Goal: Task Accomplishment & Management: Manage account settings

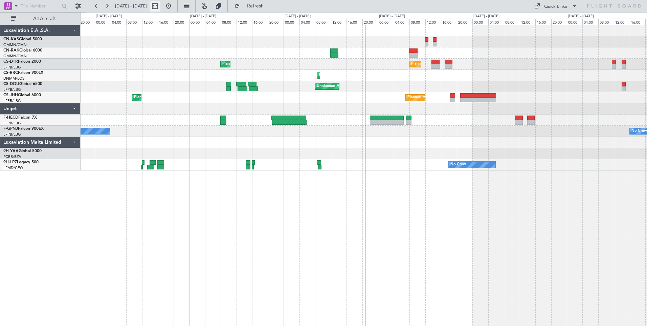
click at [160, 5] on button at bounding box center [155, 6] width 11 height 11
select select "8"
select select "2025"
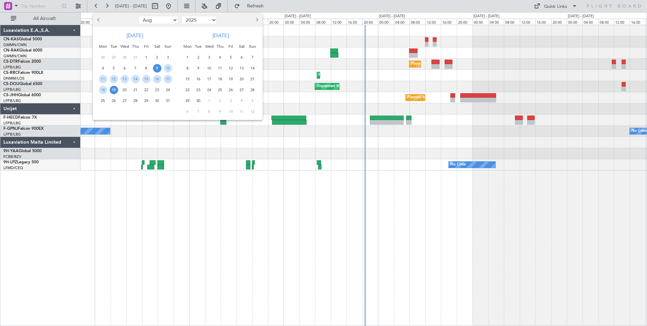
click at [156, 66] on span "9" at bounding box center [157, 68] width 8 height 8
click at [157, 87] on span "23" at bounding box center [157, 90] width 8 height 8
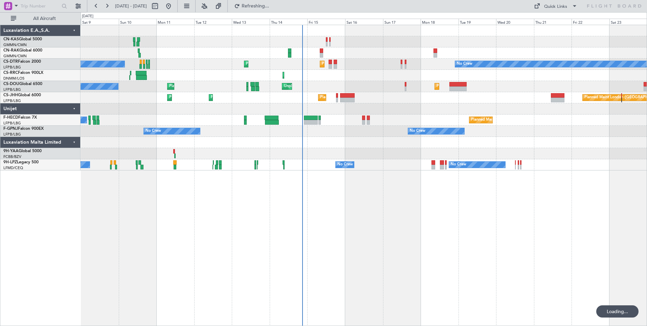
click at [324, 53] on div "Planned Maint [GEOGRAPHIC_DATA] ([GEOGRAPHIC_DATA])" at bounding box center [364, 52] width 566 height 11
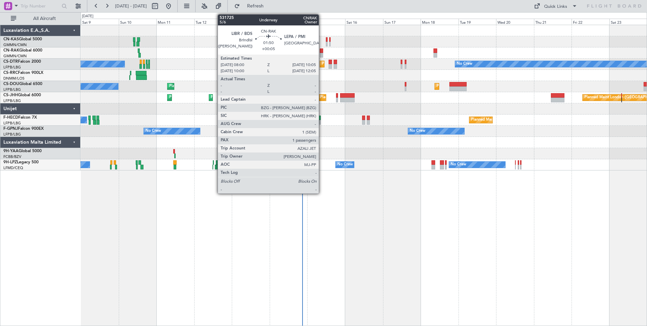
click at [322, 53] on div at bounding box center [321, 55] width 3 height 5
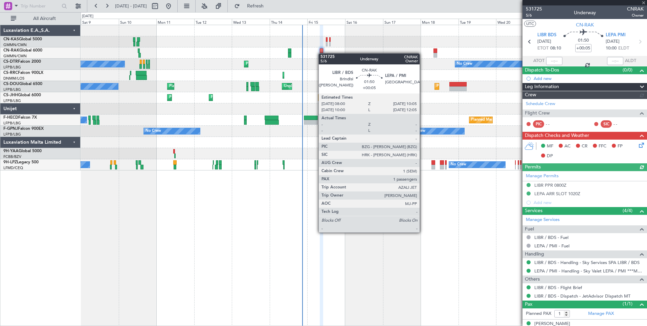
type input "[PERSON_NAME] ([PERSON_NAME])"
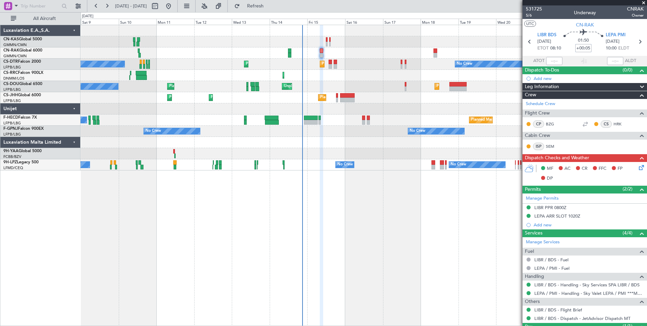
click at [581, 49] on input "+00:05" at bounding box center [584, 48] width 16 height 8
type input "-00:10"
click at [595, 50] on div "01:50 -00:10" at bounding box center [583, 41] width 45 height 25
click at [583, 83] on div "Leg Information" at bounding box center [585, 87] width 125 height 8
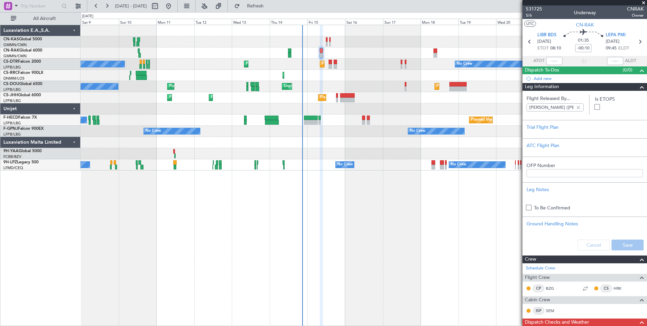
click at [583, 83] on div "Leg Information" at bounding box center [585, 87] width 125 height 8
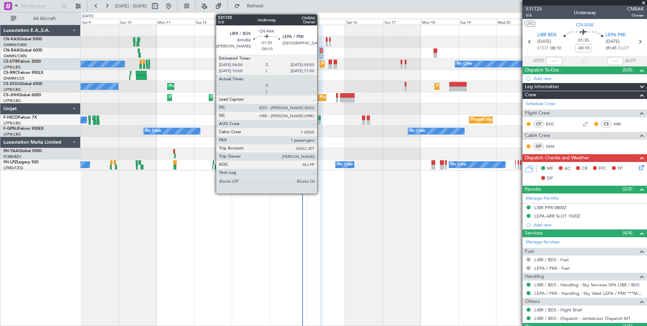
click at [321, 54] on div at bounding box center [321, 55] width 3 height 5
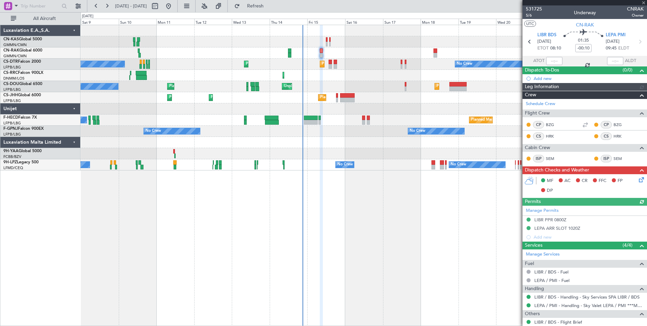
type input "[PERSON_NAME] ([PERSON_NAME])"
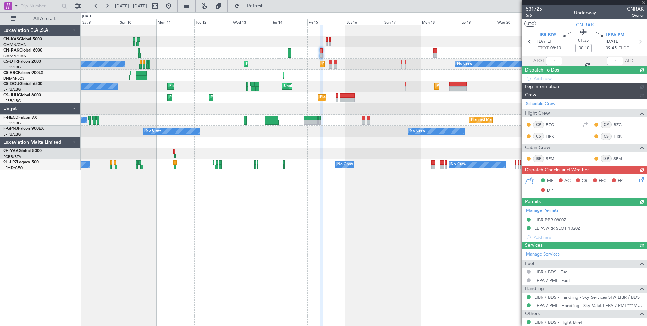
click at [217, 234] on div "Planned Maint [GEOGRAPHIC_DATA] ([GEOGRAPHIC_DATA]) No Crew No Crew Planned Mai…" at bounding box center [364, 175] width 567 height 301
type input "[PERSON_NAME] ([PERSON_NAME])"
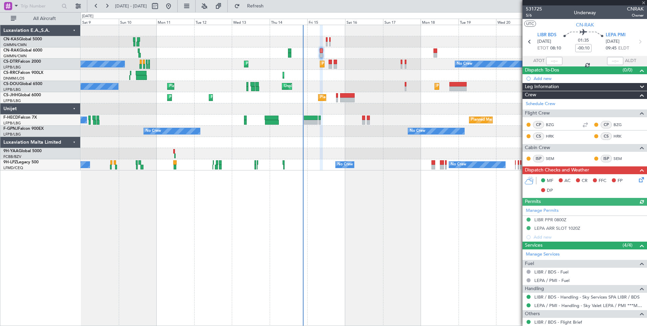
type input "[PERSON_NAME] ([PERSON_NAME])"
click at [638, 180] on icon at bounding box center [640, 178] width 5 height 5
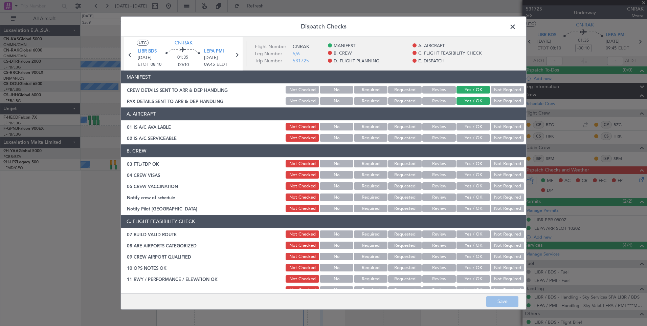
click at [471, 129] on button "Yes / OK" at bounding box center [474, 126] width 34 height 7
click at [473, 137] on button "Yes / OK" at bounding box center [474, 137] width 34 height 7
click at [470, 163] on button "Yes / OK" at bounding box center [474, 163] width 34 height 7
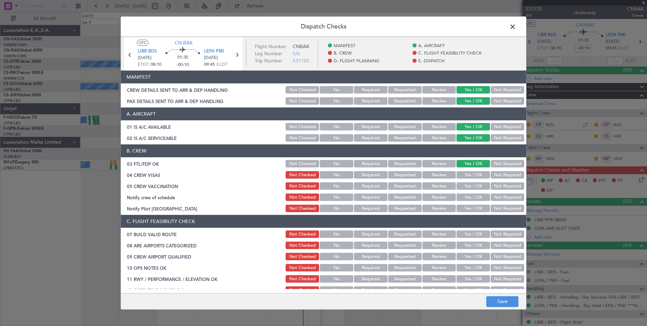
click at [470, 173] on button "Yes / OK" at bounding box center [474, 174] width 34 height 7
click at [472, 186] on button "Yes / OK" at bounding box center [474, 185] width 34 height 7
click at [472, 196] on button "Yes / OK" at bounding box center [474, 196] width 34 height 7
click at [507, 204] on div "Not Required" at bounding box center [507, 207] width 34 height 9
click at [507, 207] on button "Not Required" at bounding box center [508, 207] width 34 height 7
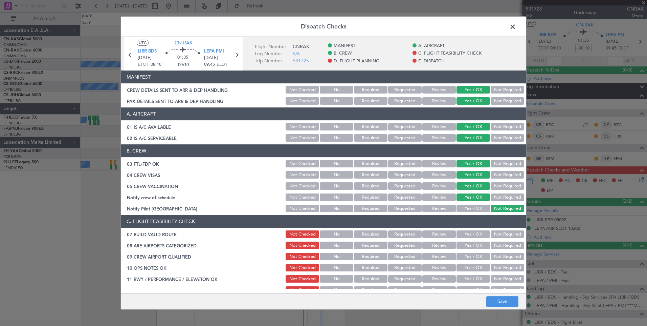
click at [470, 236] on button "Yes / OK" at bounding box center [474, 233] width 34 height 7
click at [469, 244] on button "Yes / OK" at bounding box center [474, 244] width 34 height 7
click at [469, 255] on button "Yes / OK" at bounding box center [474, 256] width 34 height 7
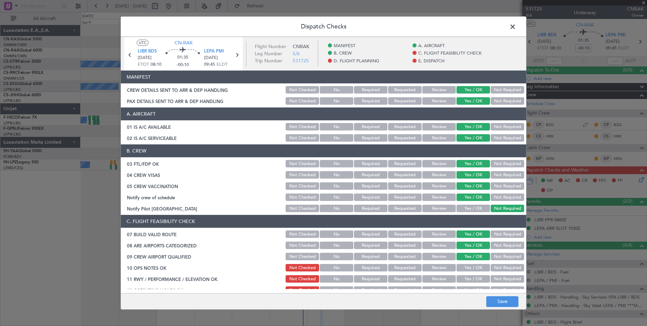
click at [470, 271] on button "Yes / OK" at bounding box center [474, 267] width 34 height 7
click at [470, 282] on button "Yes / OK" at bounding box center [474, 278] width 34 height 7
click at [468, 288] on button "Yes / OK" at bounding box center [474, 289] width 34 height 7
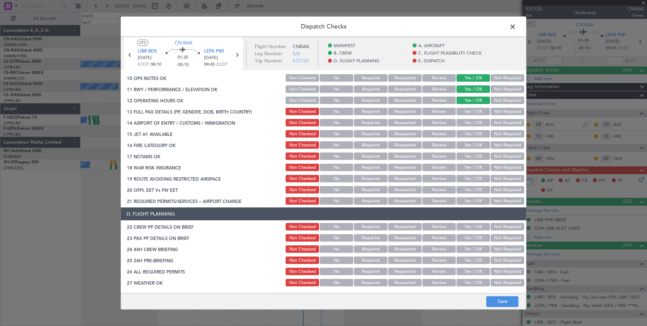
scroll to position [193, 0]
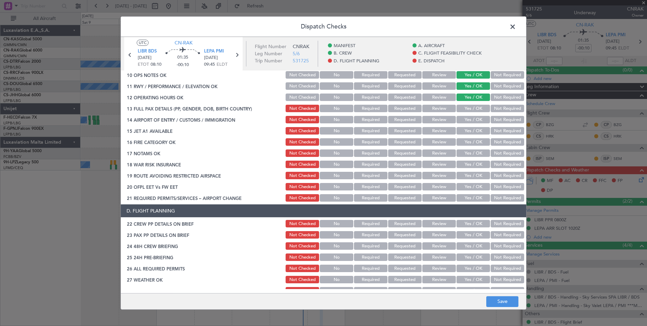
click at [469, 107] on button "Yes / OK" at bounding box center [474, 108] width 34 height 7
click at [470, 121] on button "Yes / OK" at bounding box center [474, 119] width 34 height 7
click at [472, 131] on button "Yes / OK" at bounding box center [474, 130] width 34 height 7
click at [473, 142] on button "Yes / OK" at bounding box center [474, 141] width 34 height 7
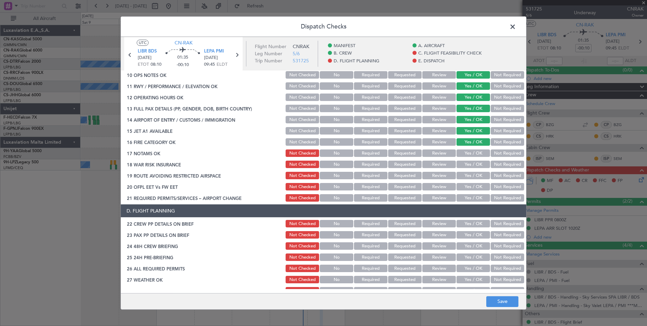
click at [474, 150] on button "Yes / OK" at bounding box center [474, 152] width 34 height 7
click at [475, 162] on button "Yes / OK" at bounding box center [474, 163] width 34 height 7
click at [476, 175] on button "Yes / OK" at bounding box center [474, 175] width 34 height 7
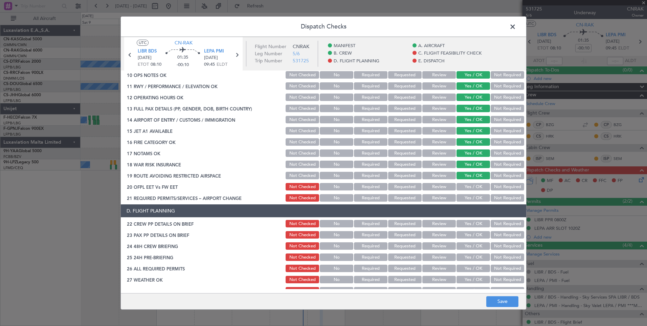
click at [476, 186] on button "Yes / OK" at bounding box center [474, 186] width 34 height 7
click at [477, 201] on button "Yes / OK" at bounding box center [474, 197] width 34 height 7
click at [476, 222] on button "Yes / OK" at bounding box center [474, 223] width 34 height 7
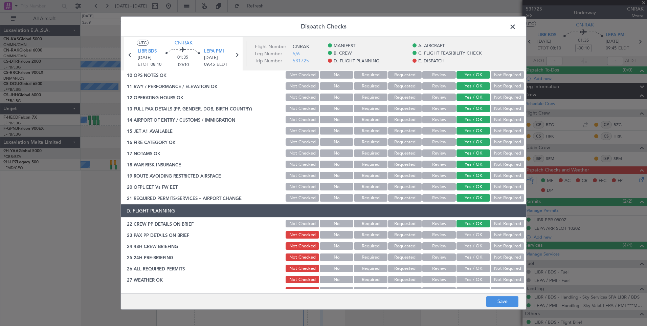
click at [476, 239] on div "Yes / OK" at bounding box center [473, 234] width 34 height 9
click at [476, 249] on button "Yes / OK" at bounding box center [474, 245] width 34 height 7
click at [470, 233] on button "Yes / OK" at bounding box center [474, 234] width 34 height 7
click at [470, 257] on button "Yes / OK" at bounding box center [474, 256] width 34 height 7
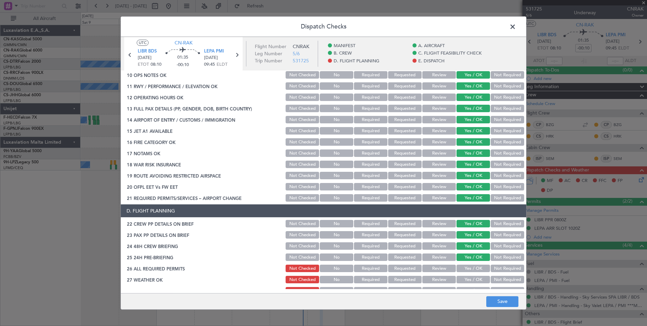
click at [472, 271] on button "Yes / OK" at bounding box center [474, 267] width 34 height 7
click at [474, 283] on button "Yes / OK" at bounding box center [474, 279] width 34 height 7
click at [474, 285] on section "D. FLIGHT PLANNING 22 CREW PP DETAILS ON BRIEF Not Checked No Required Requeste…" at bounding box center [324, 272] width 406 height 136
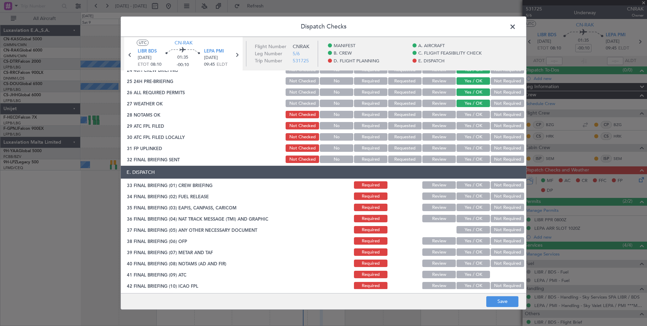
scroll to position [394, 0]
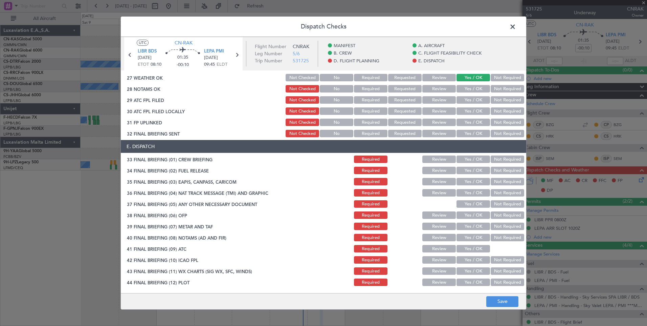
click at [462, 87] on button "Yes / OK" at bounding box center [474, 88] width 34 height 7
click at [466, 101] on button "Yes / OK" at bounding box center [474, 99] width 34 height 7
click at [467, 111] on button "Yes / OK" at bounding box center [474, 110] width 34 height 7
click at [469, 125] on button "Yes / OK" at bounding box center [474, 121] width 34 height 7
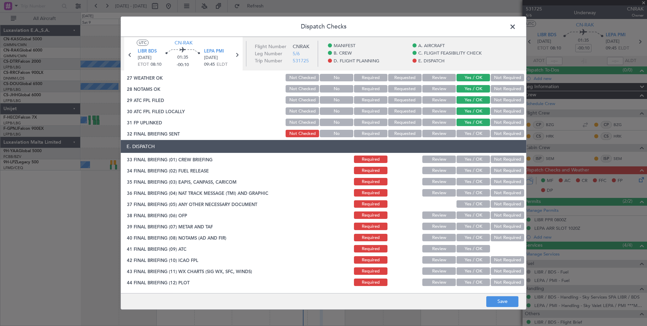
click at [471, 137] on button "Yes / OK" at bounding box center [474, 133] width 34 height 7
click at [474, 156] on button "Yes / OK" at bounding box center [474, 158] width 34 height 7
click at [475, 170] on button "Yes / OK" at bounding box center [474, 170] width 34 height 7
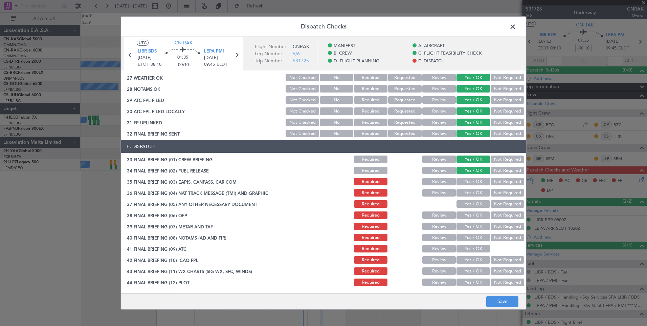
click at [476, 180] on button "Yes / OK" at bounding box center [474, 181] width 34 height 7
click at [478, 200] on div "Yes / OK" at bounding box center [473, 203] width 34 height 9
click at [478, 195] on button "Yes / OK" at bounding box center [474, 192] width 34 height 7
click at [476, 204] on button "Yes / OK" at bounding box center [474, 203] width 34 height 7
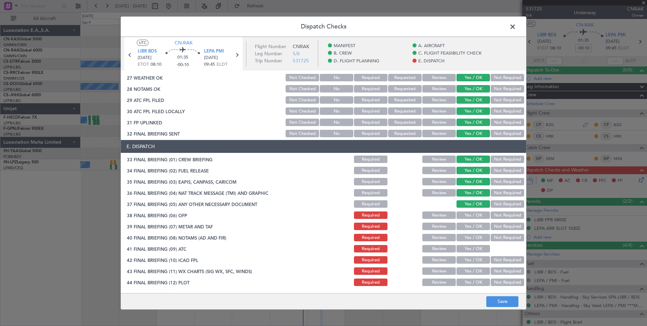
click at [476, 217] on button "Yes / OK" at bounding box center [474, 214] width 34 height 7
click at [477, 227] on button "Yes / OK" at bounding box center [474, 225] width 34 height 7
click at [477, 241] on button "Yes / OK" at bounding box center [474, 237] width 34 height 7
click at [477, 250] on button "Yes / OK" at bounding box center [474, 248] width 34 height 7
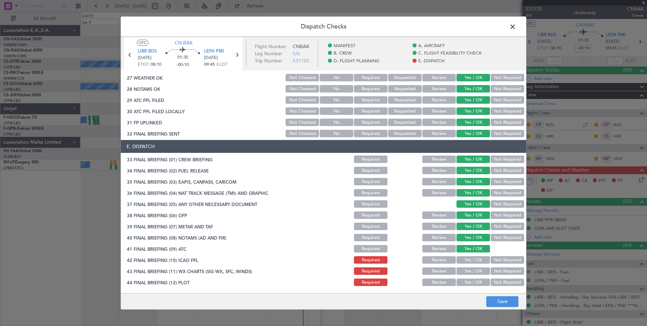
click at [477, 258] on button "Yes / OK" at bounding box center [474, 259] width 34 height 7
click at [478, 271] on button "Yes / OK" at bounding box center [474, 270] width 34 height 7
click at [478, 279] on button "Yes / OK" at bounding box center [474, 281] width 34 height 7
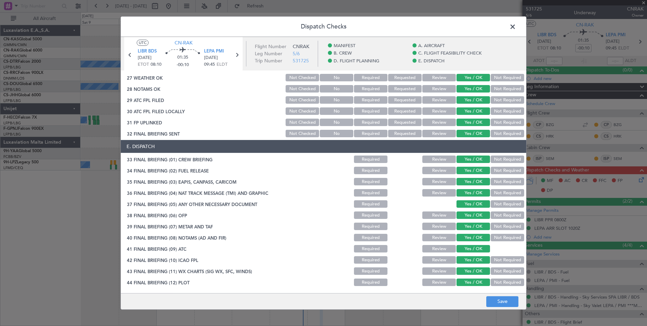
click at [498, 308] on footer "Save" at bounding box center [324, 301] width 406 height 16
click at [497, 305] on button "Save" at bounding box center [503, 301] width 32 height 11
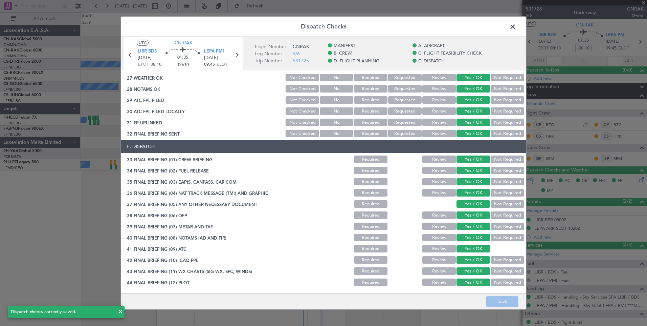
click at [516, 26] on span at bounding box center [516, 29] width 0 height 14
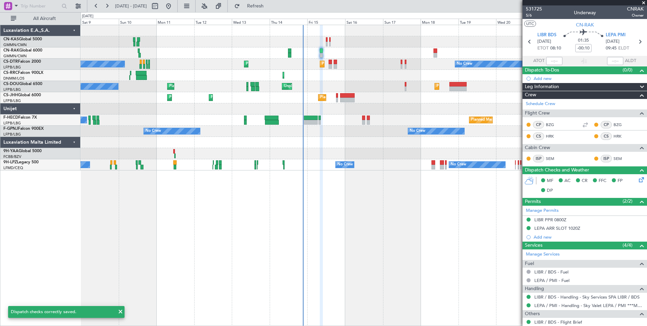
scroll to position [43, 0]
